Goal: Information Seeking & Learning: Compare options

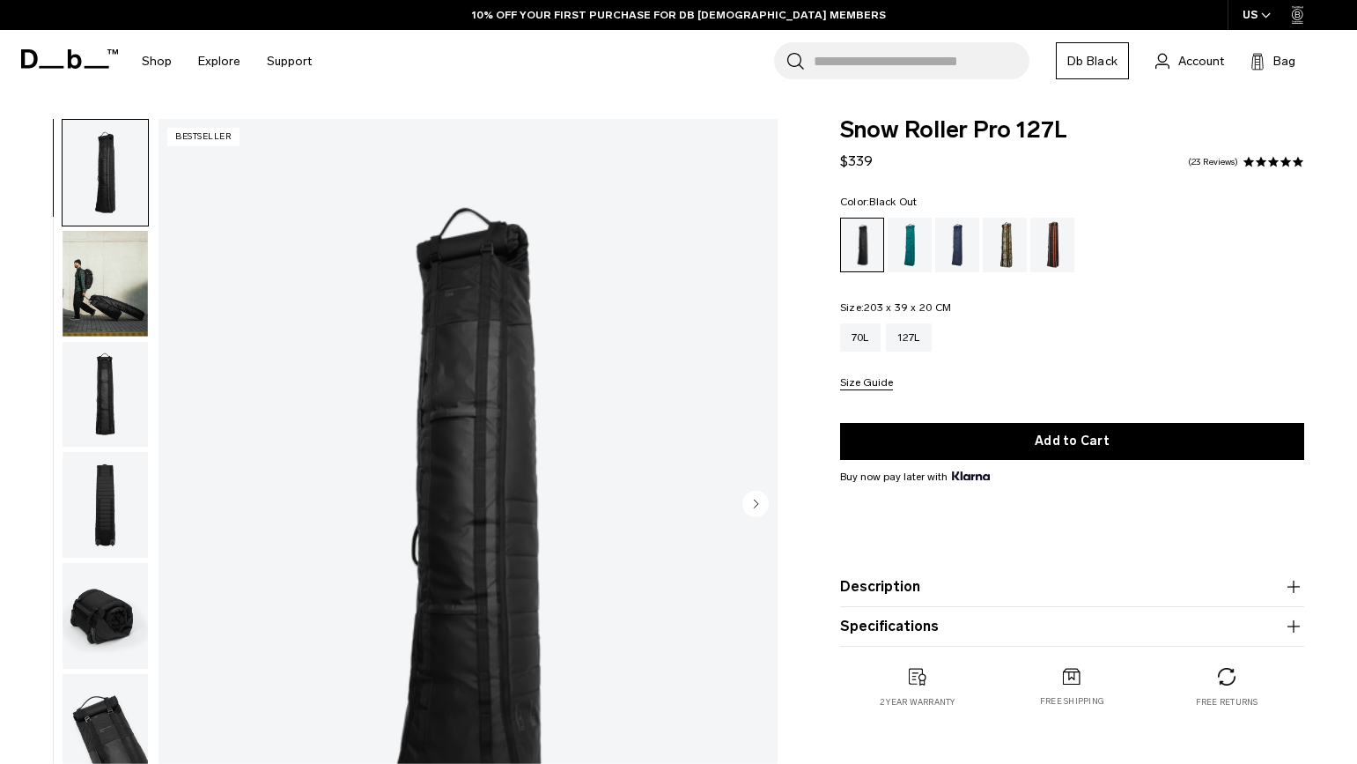
click at [85, 297] on img "button" at bounding box center [105, 284] width 85 height 106
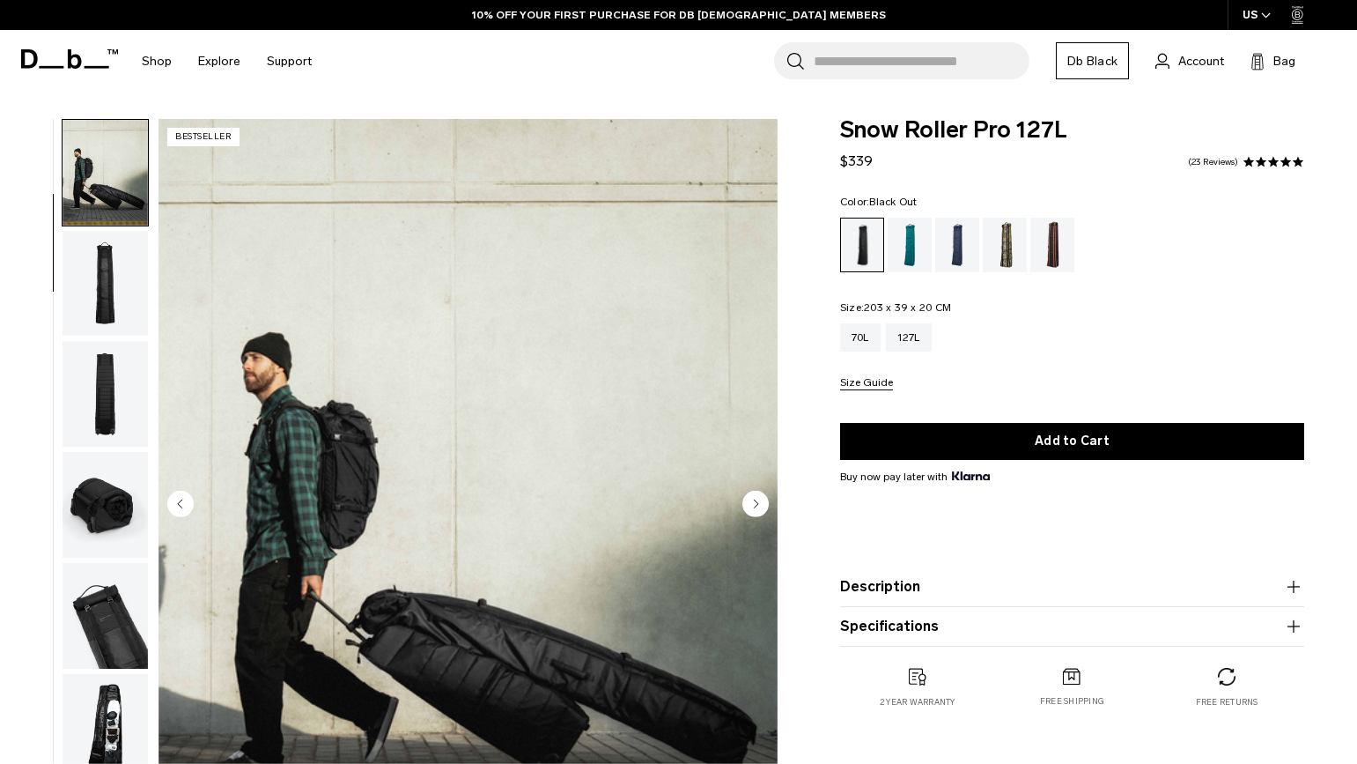
click at [90, 278] on img "button" at bounding box center [105, 284] width 85 height 106
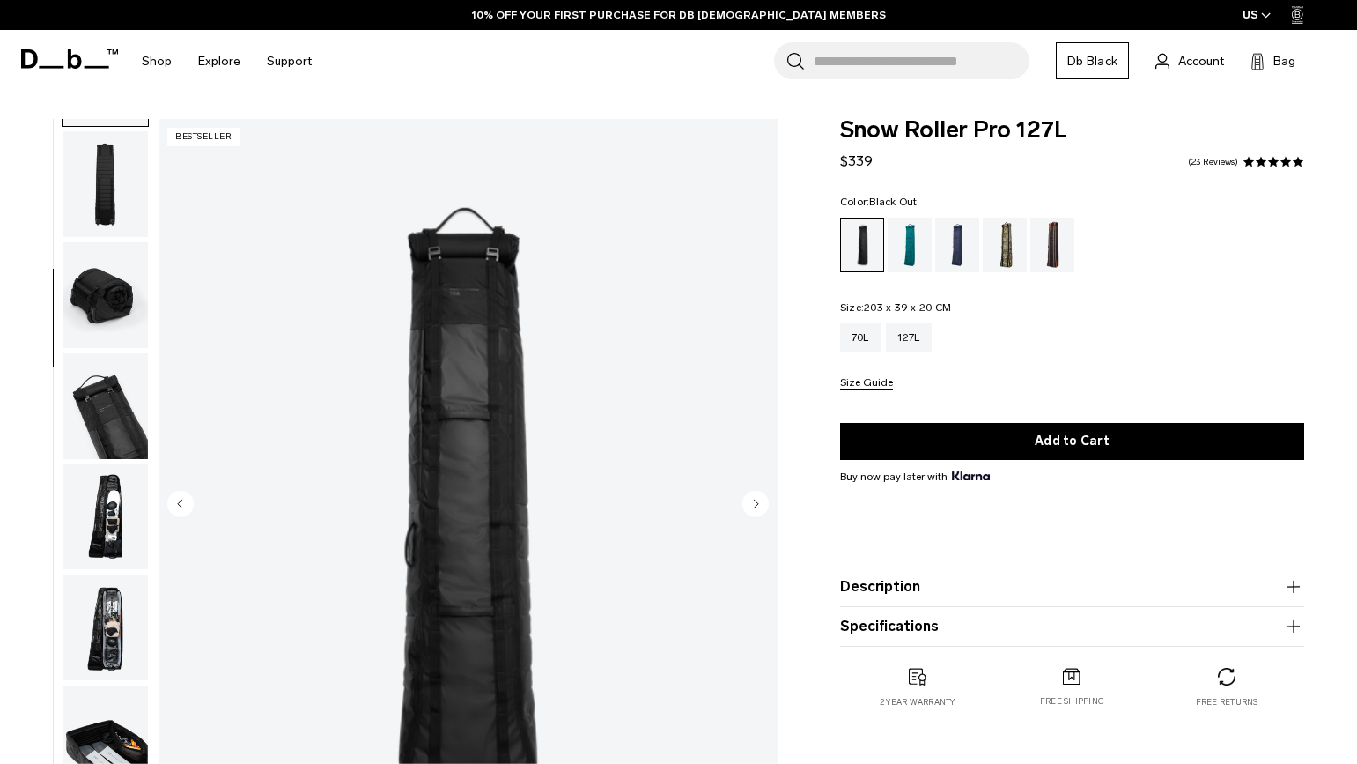
scroll to position [331, 0]
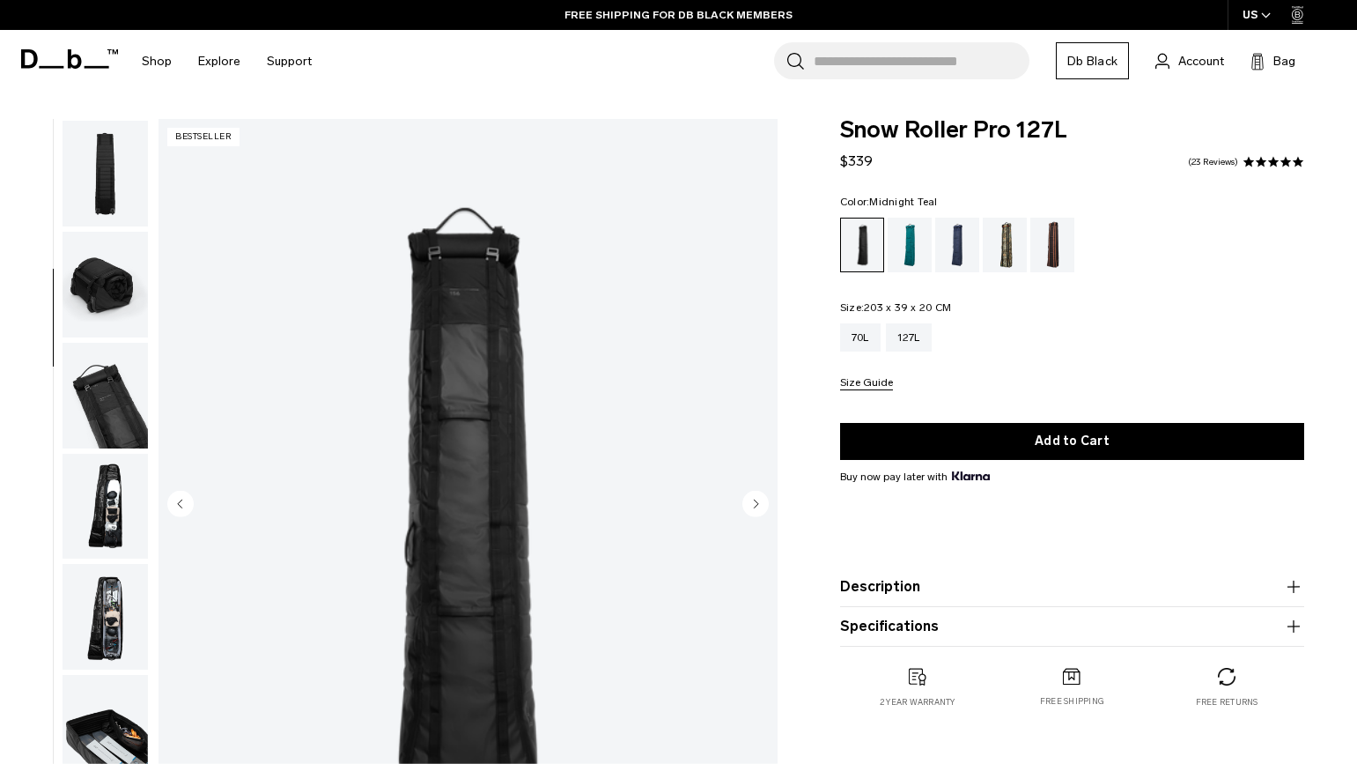
click at [921, 248] on div "Midnight Teal" at bounding box center [910, 245] width 45 height 55
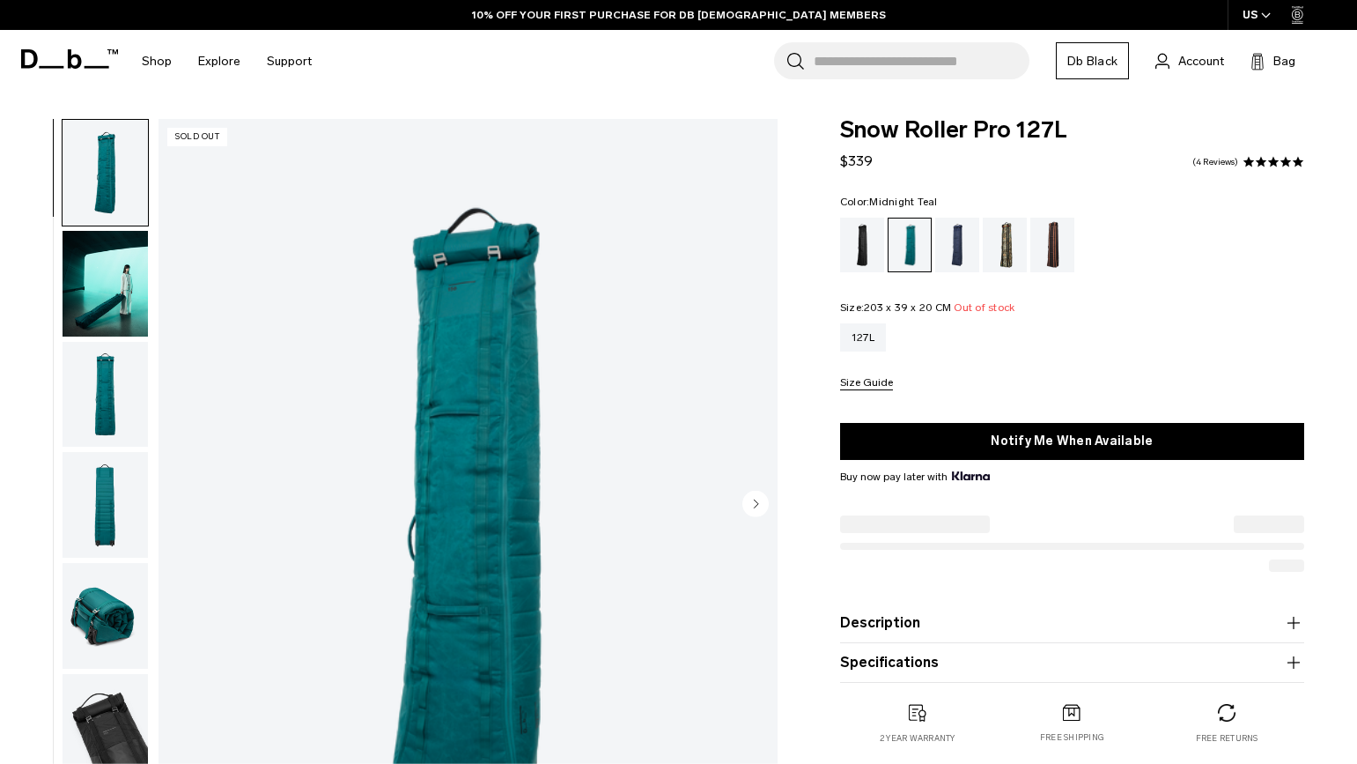
click at [956, 243] on div "Blue Hour" at bounding box center [957, 245] width 45 height 55
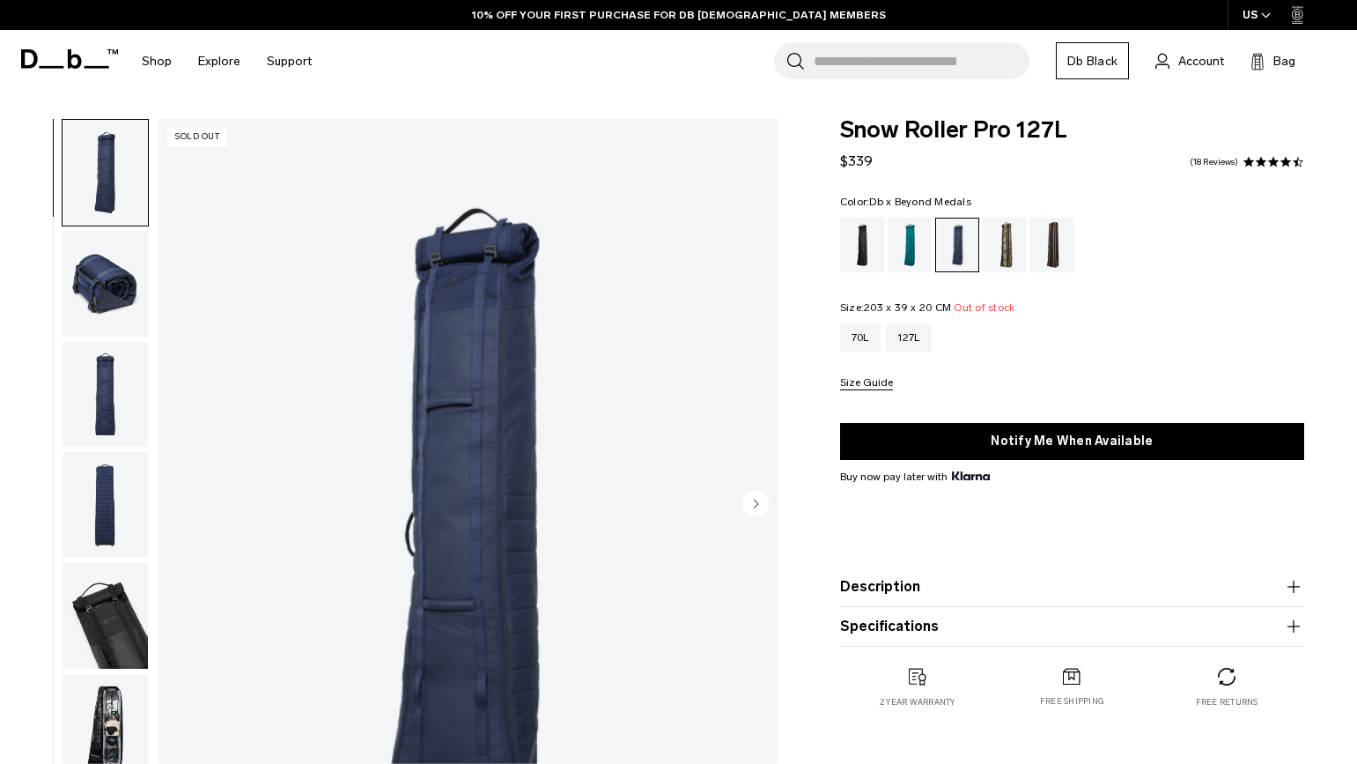
click at [1000, 244] on div "Db x Beyond Medals" at bounding box center [1005, 245] width 45 height 55
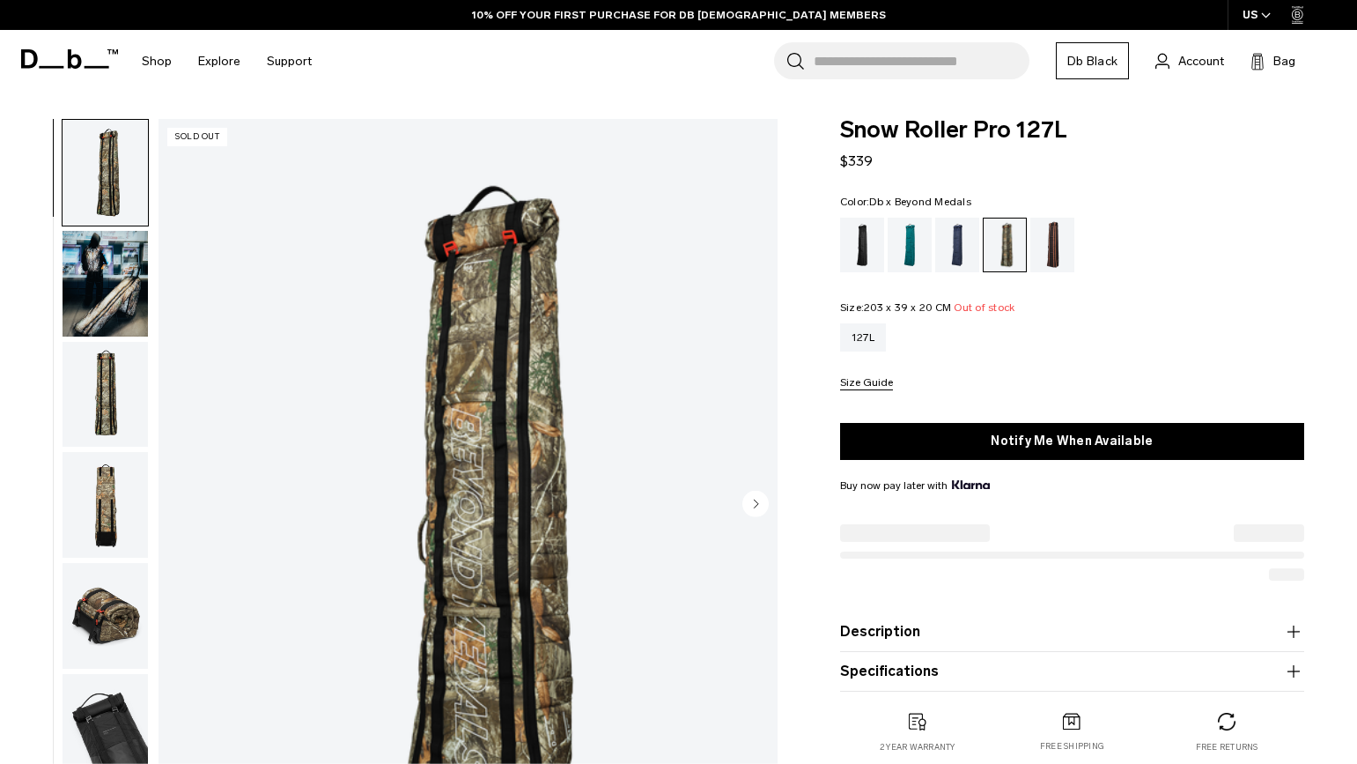
click at [1034, 243] on div "Homegrown with Lu" at bounding box center [1052, 245] width 45 height 55
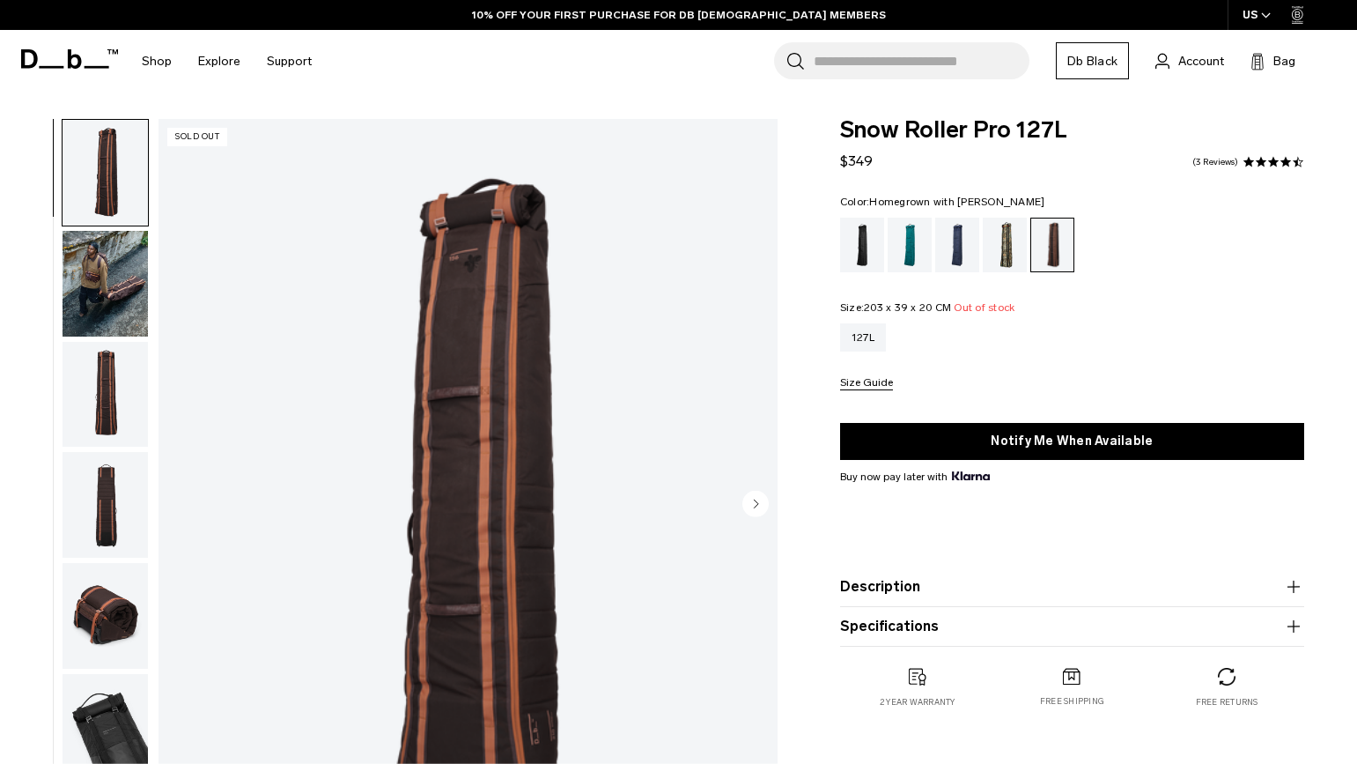
click at [752, 506] on circle "Next slide" at bounding box center [755, 504] width 26 height 26
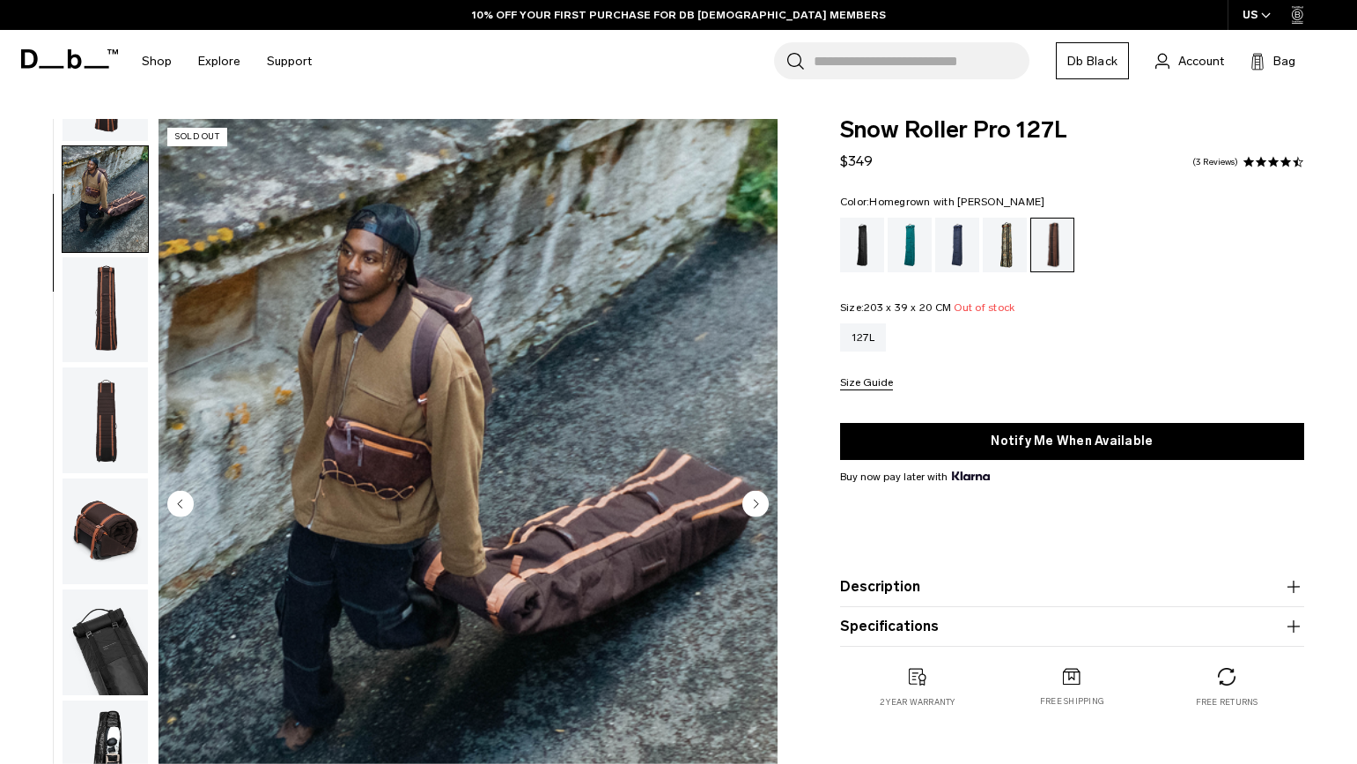
scroll to position [111, 0]
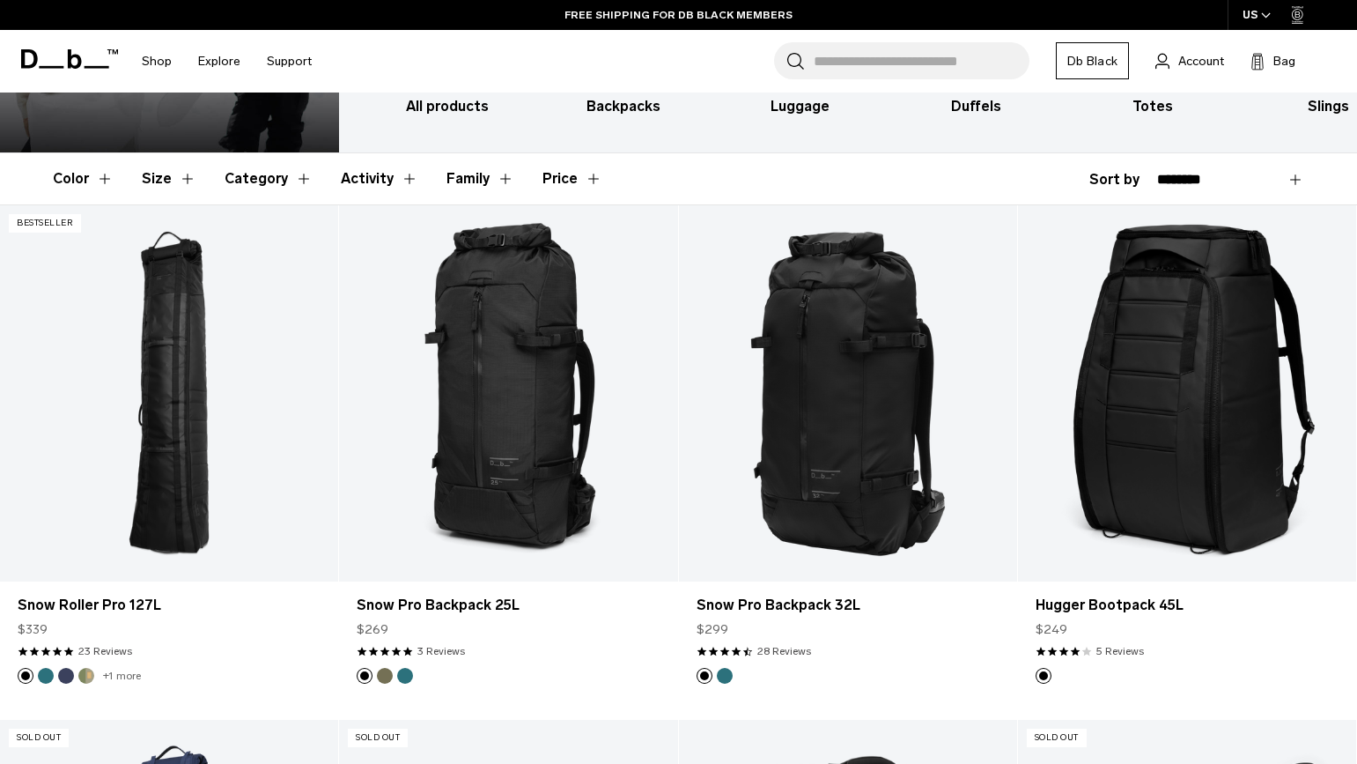
scroll to position [252, 0]
